Goal: Information Seeking & Learning: Learn about a topic

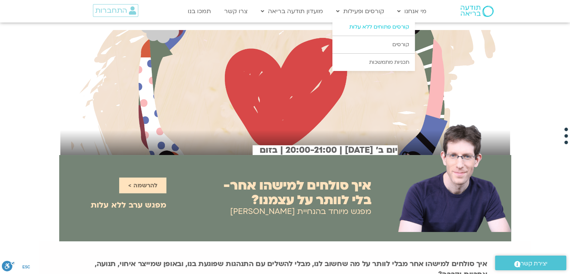
click at [356, 23] on link "קורסים פתוחים ללא עלות" at bounding box center [373, 26] width 82 height 17
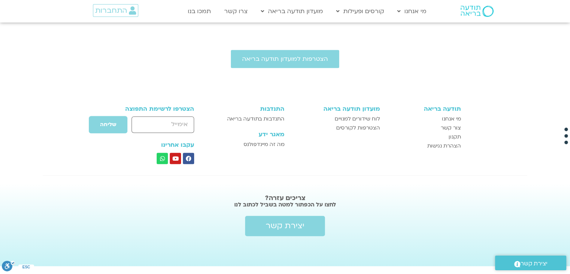
scroll to position [513, 0]
